Goal: Information Seeking & Learning: Learn about a topic

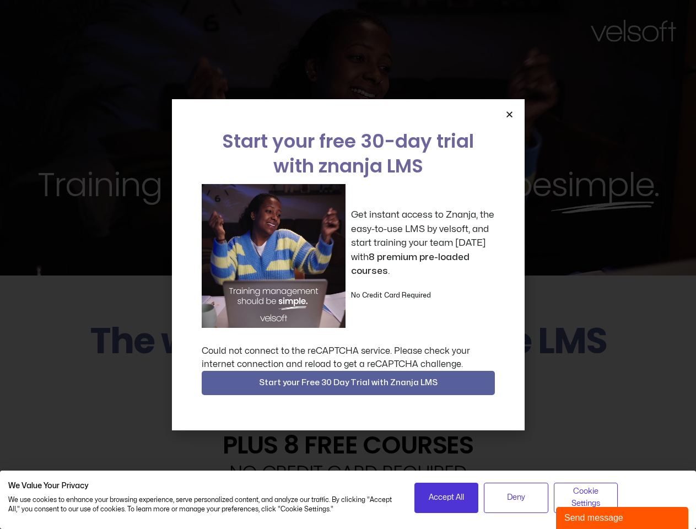
click at [348, 265] on div "Get instant access to Znanja, the easy-to-use LMS by velsoft, and start trainin…" at bounding box center [348, 256] width 293 height 144
click at [509, 114] on icon "Close" at bounding box center [509, 114] width 8 height 8
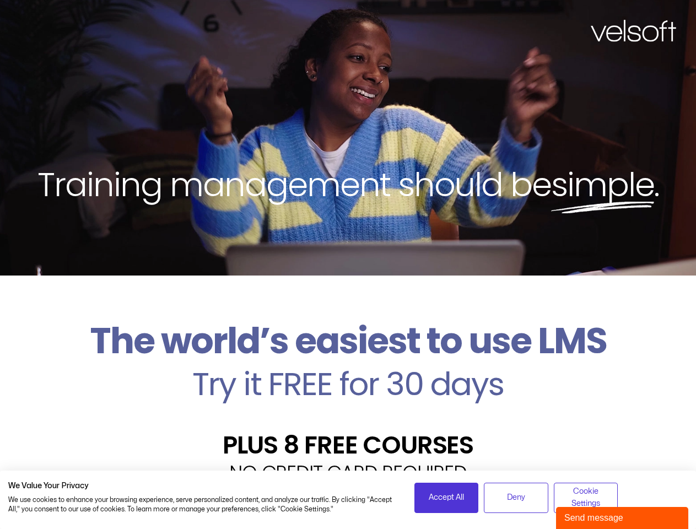
click at [348, 383] on h2 "Try it FREE for 30 days" at bounding box center [348, 384] width 680 height 32
click at [446, 498] on span "Accept All" at bounding box center [446, 498] width 35 height 12
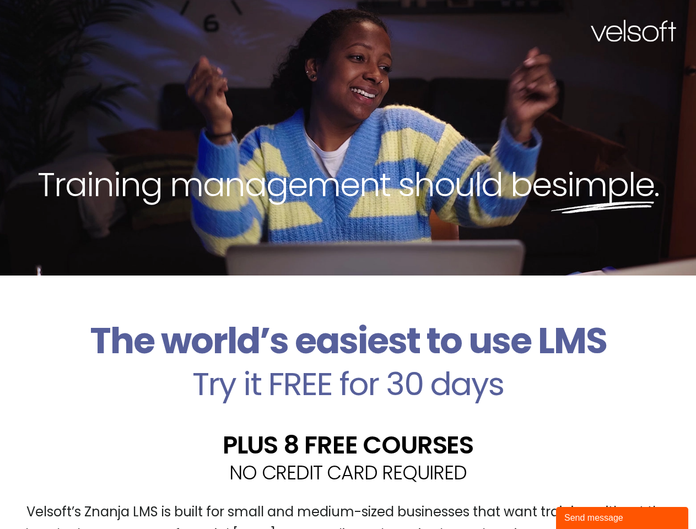
click at [516, 498] on div "Velsoft’s Znanja LMS is built for small and medium-sized businesses that want t…" at bounding box center [348, 528] width 680 height 80
click at [586, 498] on div "Velsoft’s Znanja LMS is built for small and medium-sized businesses that want t…" at bounding box center [348, 528] width 680 height 80
click at [622, 518] on div "Send message" at bounding box center [622, 517] width 116 height 13
